Goal: Information Seeking & Learning: Learn about a topic

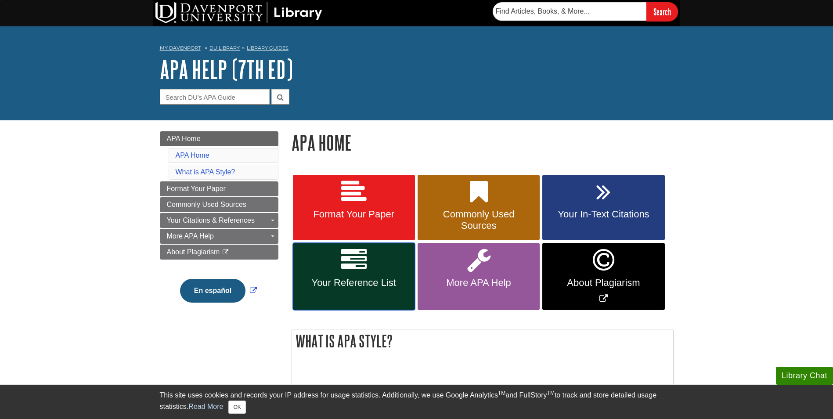
click at [358, 282] on span "Your Reference List" at bounding box center [353, 282] width 109 height 11
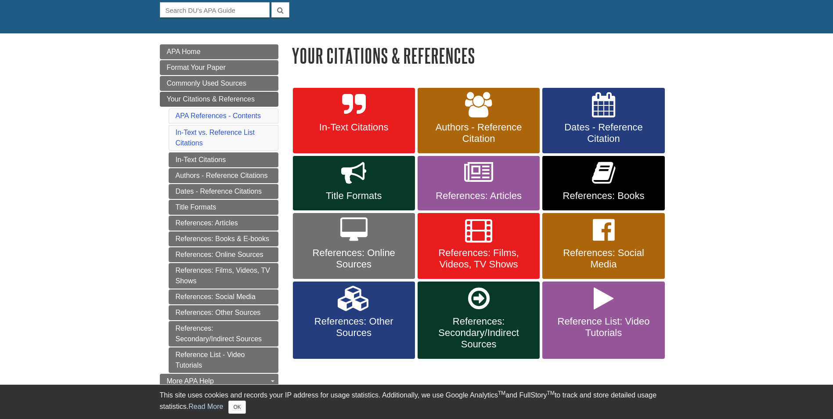
scroll to position [88, 0]
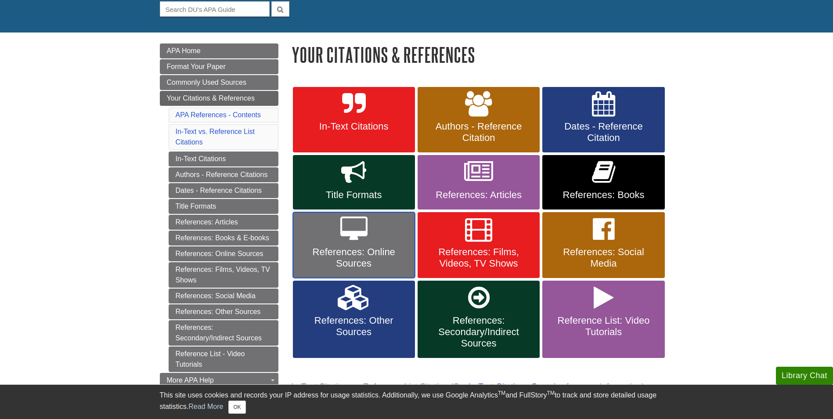
click at [352, 248] on span "References: Online Sources" at bounding box center [353, 257] width 109 height 23
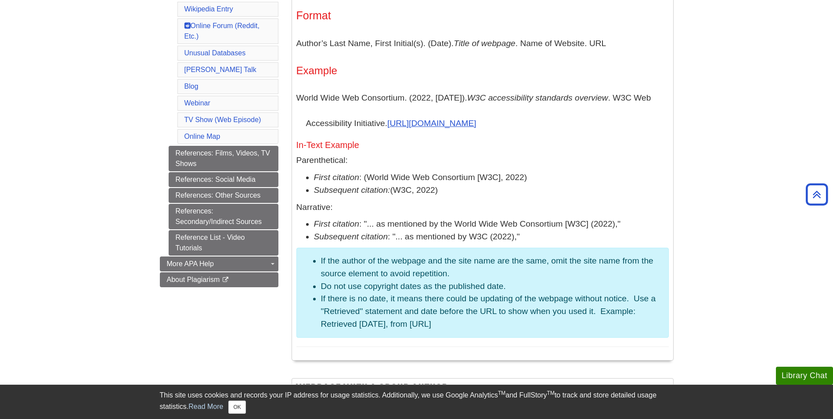
scroll to position [527, 0]
